Goal: Information Seeking & Learning: Find specific fact

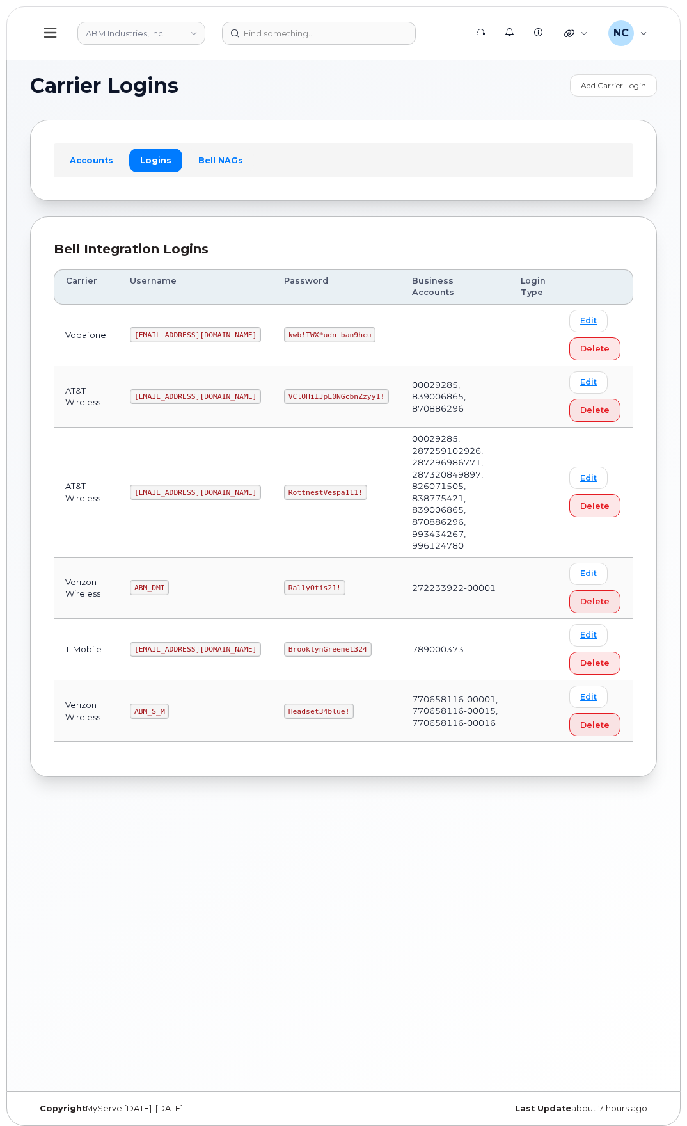
click at [401, 619] on td "789000373" at bounding box center [455, 649] width 109 height 61
drag, startPoint x: 298, startPoint y: 541, endPoint x: 235, endPoint y: 534, distance: 63.1
click at [221, 557] on tr "Verizon Wireless ABM_DMI RallyOtis21! 272233922-00001 Edit Delete" at bounding box center [344, 587] width 580 height 61
drag, startPoint x: 303, startPoint y: 662, endPoint x: 236, endPoint y: 659, distance: 67.3
click at [273, 680] on td "Headset34blue!" at bounding box center [337, 710] width 128 height 61
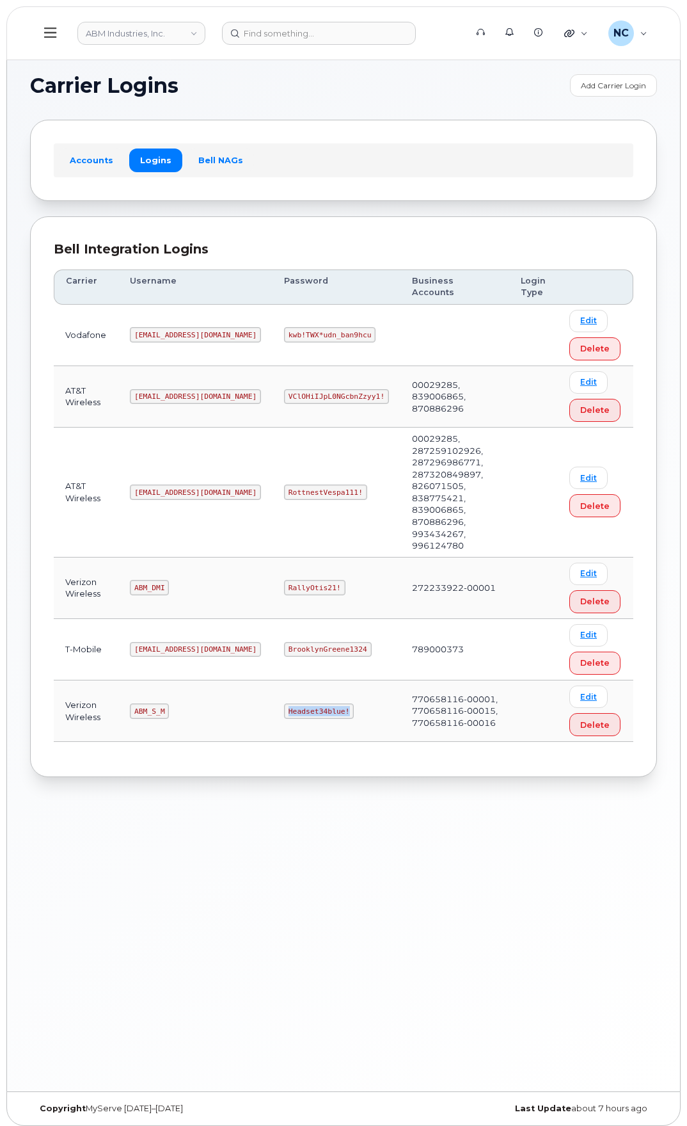
copy code "Headset34blue!"
